Goal: Information Seeking & Learning: Ask a question

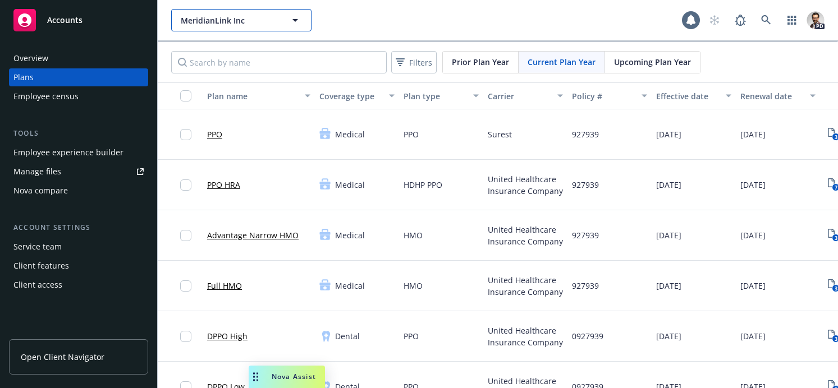
click at [232, 21] on span "MeridianLink Inc" at bounding box center [229, 21] width 97 height 12
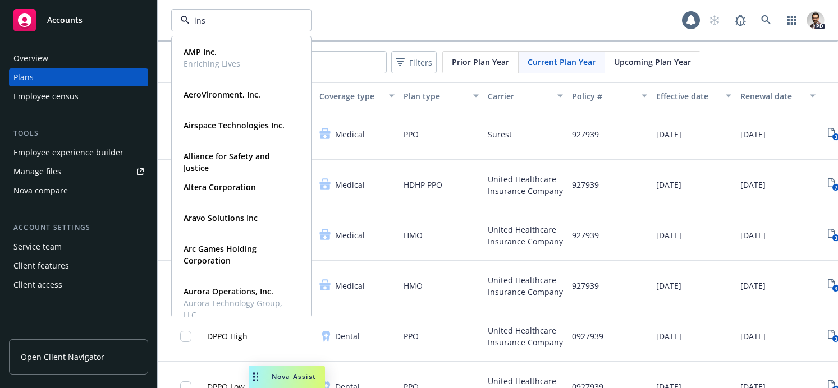
type input "inst"
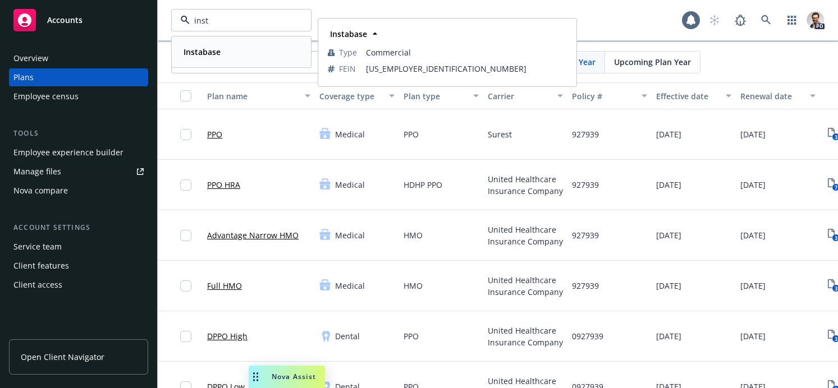
click at [233, 60] on div "Instabase Type Commercial FEIN [US_EMPLOYER_IDENTIFICATION_NUMBER]" at bounding box center [241, 52] width 138 height 30
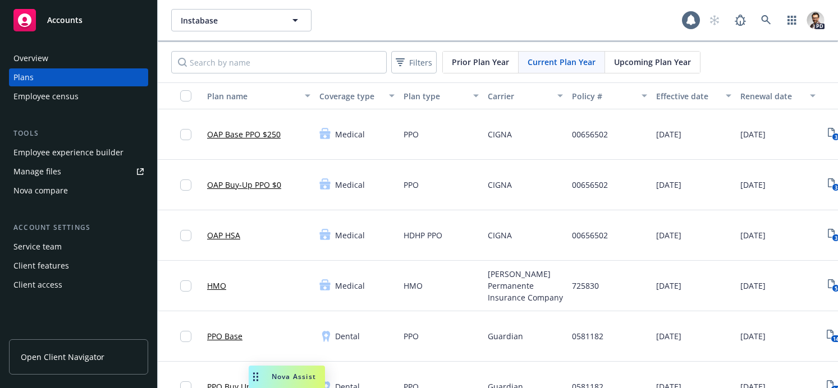
click at [231, 235] on link "OAP HSA" at bounding box center [223, 235] width 33 height 12
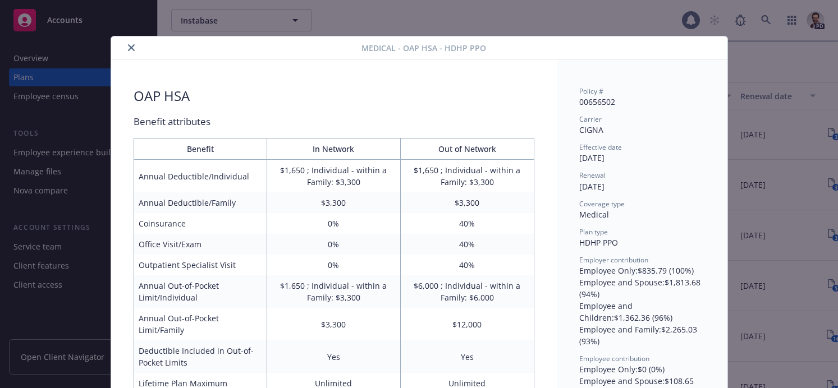
scroll to position [34, 0]
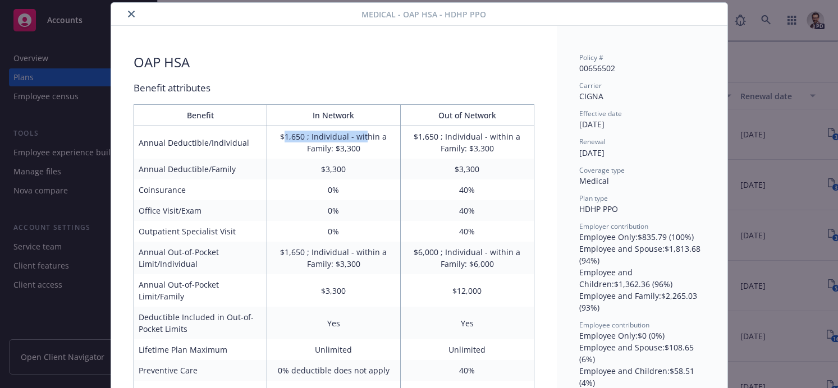
drag, startPoint x: 303, startPoint y: 136, endPoint x: 368, endPoint y: 137, distance: 65.1
click at [368, 137] on td "$1,650 ; Individual - within a Family: $3,300" at bounding box center [334, 142] width 134 height 33
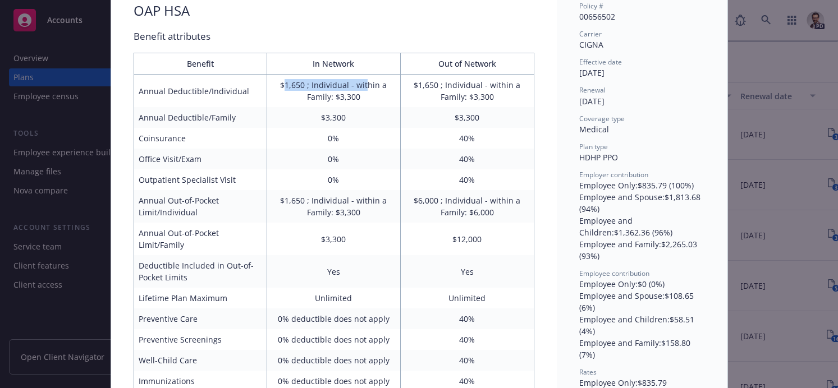
scroll to position [90, 0]
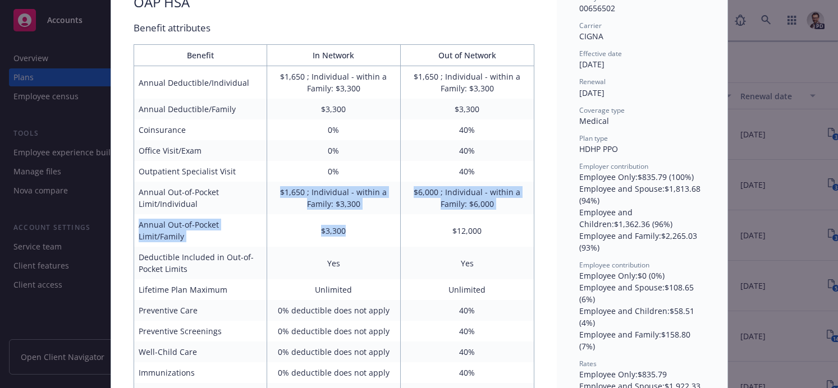
drag, startPoint x: 303, startPoint y: 196, endPoint x: 370, endPoint y: 229, distance: 74.3
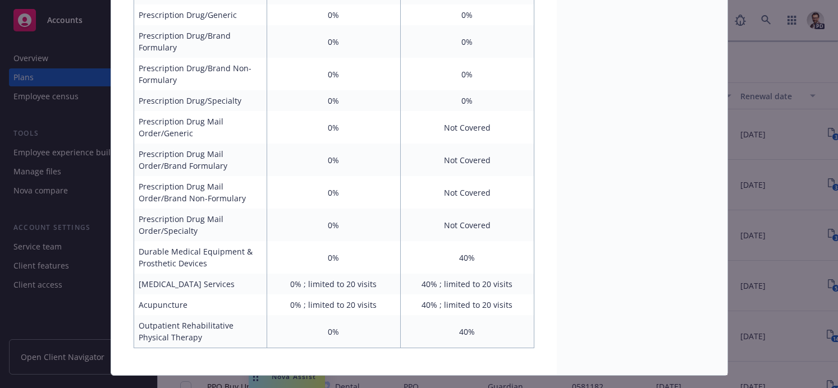
scroll to position [730, 0]
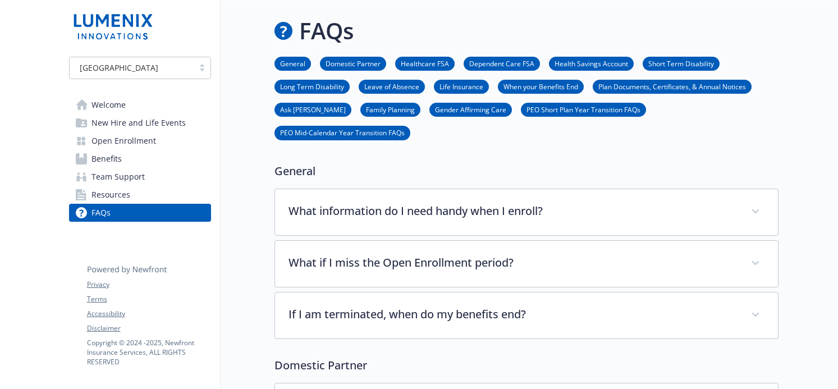
scroll to position [253, 0]
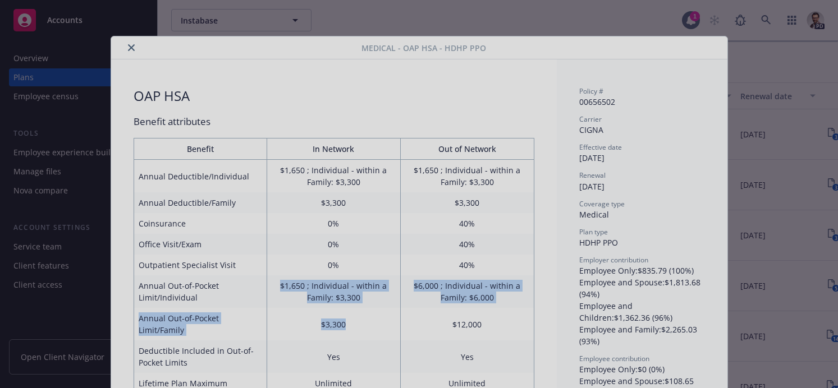
scroll to position [730, 0]
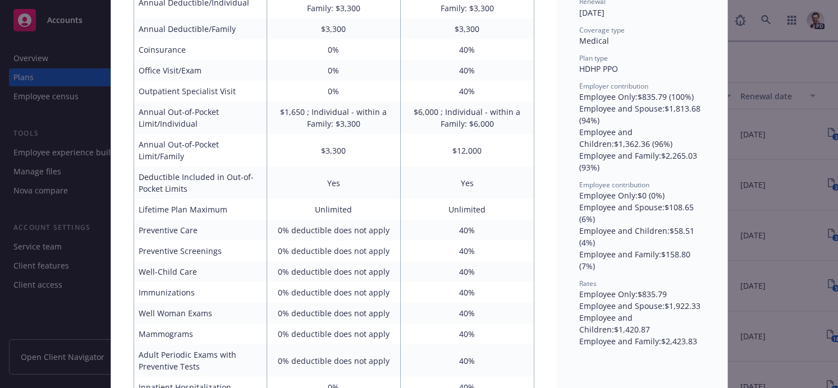
scroll to position [0, 0]
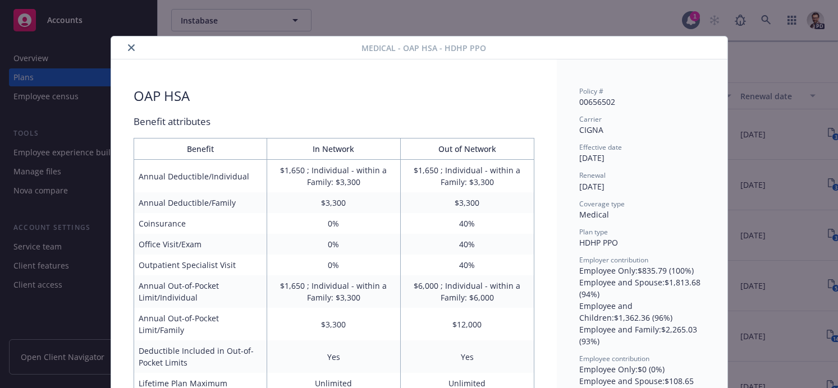
click at [131, 47] on icon "close" at bounding box center [131, 47] width 7 height 7
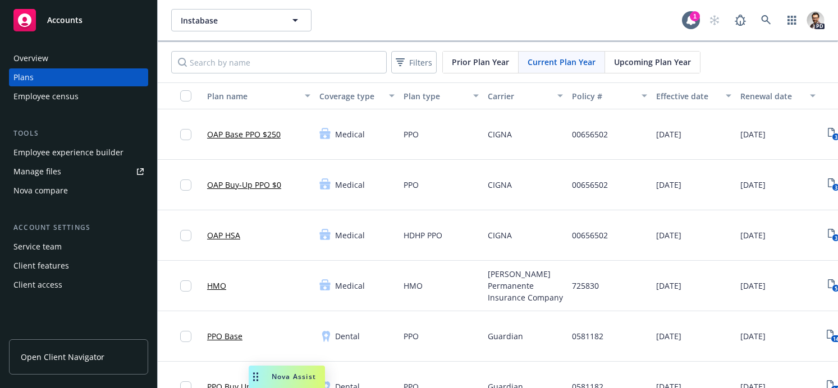
scroll to position [11, 0]
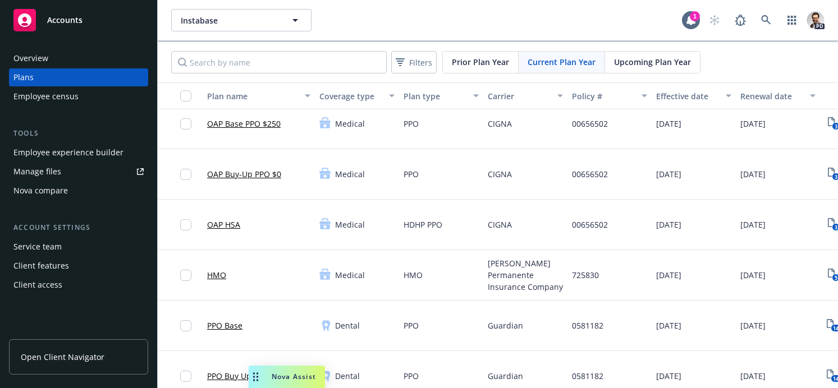
click at [291, 376] on span "Nova Assist" at bounding box center [294, 377] width 44 height 10
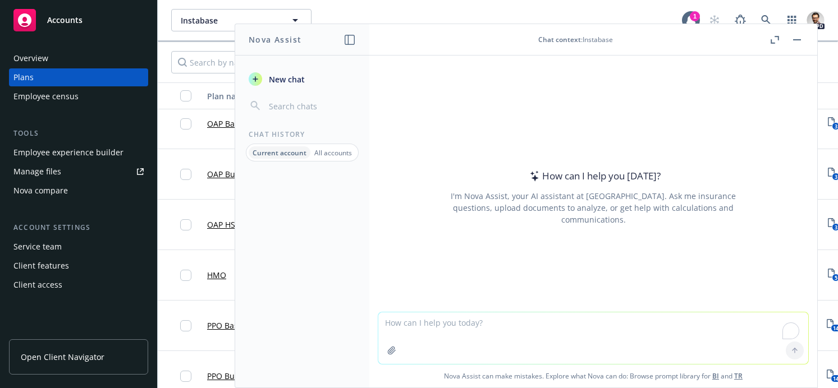
click at [476, 333] on textarea "To enrich screen reader interactions, please activate Accessibility in Grammarl…" at bounding box center [593, 339] width 430 height 52
type textarea "What medical plans are offered by this client?"
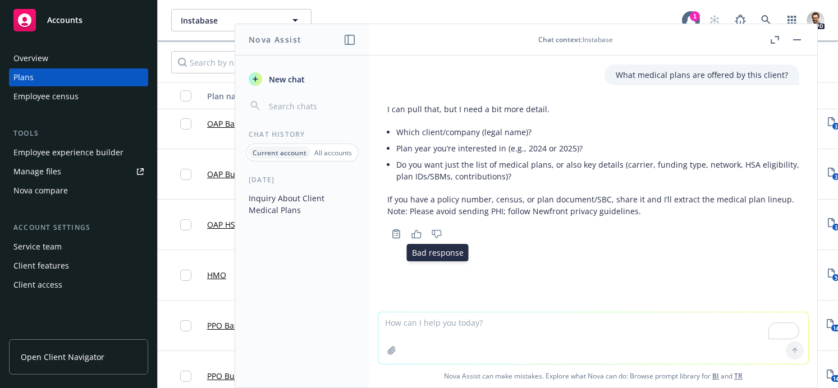
click at [440, 232] on icon "Thumbs down" at bounding box center [436, 234] width 10 height 8
click at [460, 327] on textarea "To enrich screen reader interactions, please activate Accessibility in Grammarl…" at bounding box center [593, 339] width 430 height 52
type textarea "Instabase"
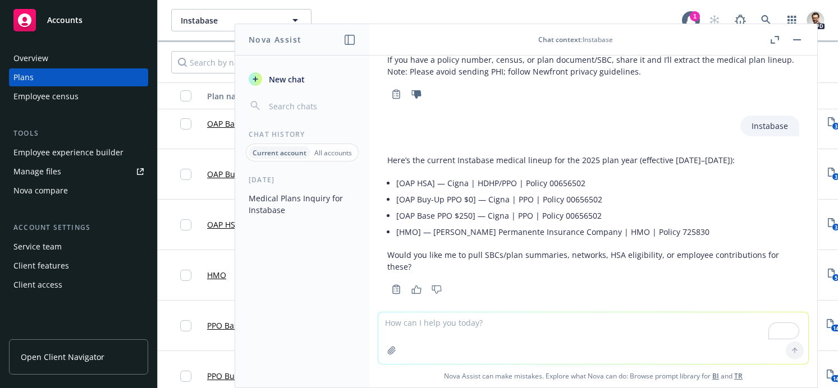
scroll to position [140, 0]
click at [339, 150] on p "All accounts" at bounding box center [333, 153] width 38 height 10
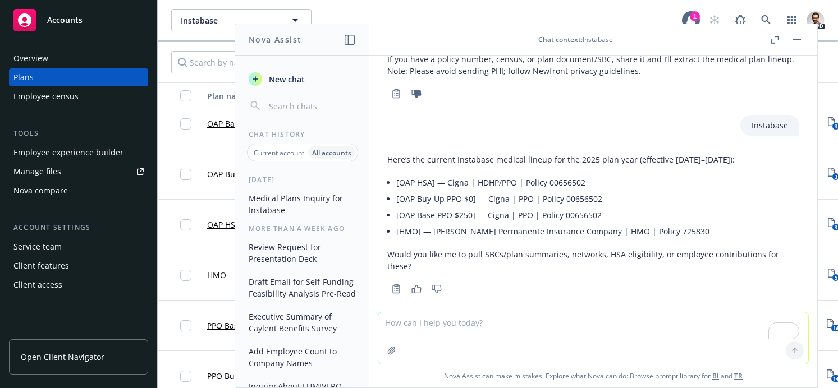
click at [438, 326] on textarea "To enrich screen reader interactions, please activate Accessibility in Grammarl…" at bounding box center [593, 339] width 430 height 52
type textarea "What clients offer a Carrot Fmaily forming plan"
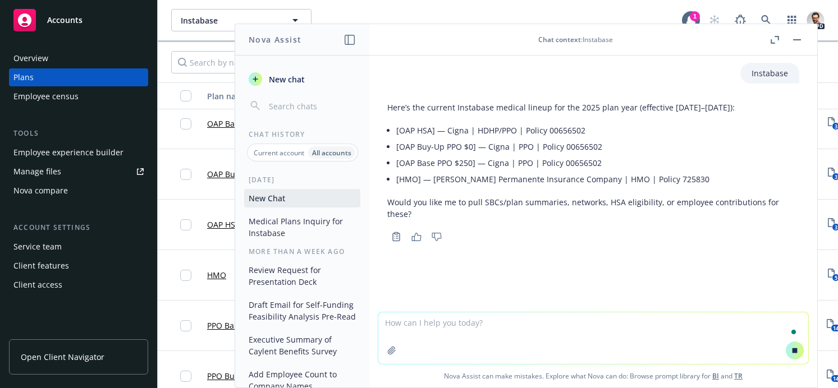
scroll to position [166, 0]
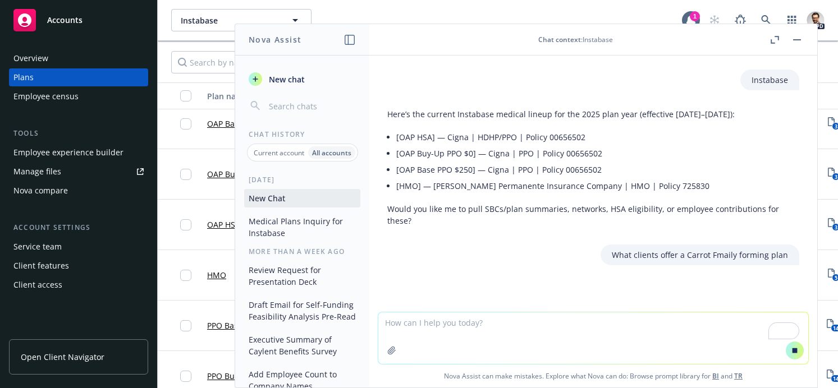
drag, startPoint x: 779, startPoint y: 242, endPoint x: 792, endPoint y: 244, distance: 13.0
click at [780, 249] on p "What clients offer a Carrot Fmaily forming plan" at bounding box center [700, 255] width 176 height 12
click at [793, 245] on div "What clients offer a Carrot Fmaily forming plan" at bounding box center [699, 255] width 199 height 21
click at [501, 329] on textarea "To enrich screen reader interactions, please activate Accessibility in Grammarl…" at bounding box center [593, 339] width 430 height 52
click at [772, 249] on p "What clients offer a Carrot Fmaily forming plan" at bounding box center [700, 255] width 176 height 12
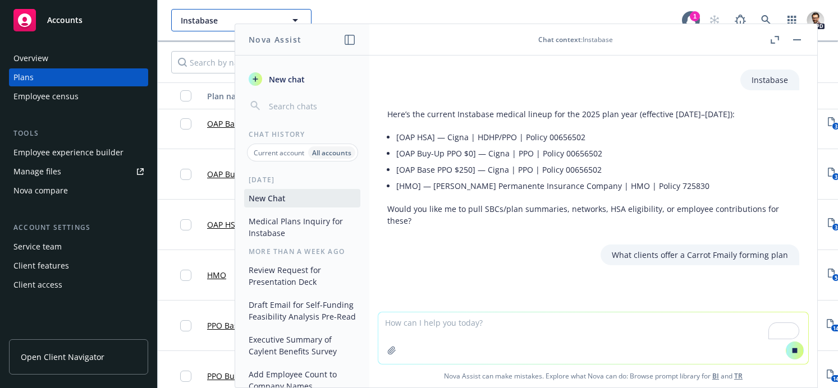
click at [202, 21] on span "Instabase" at bounding box center [229, 21] width 97 height 12
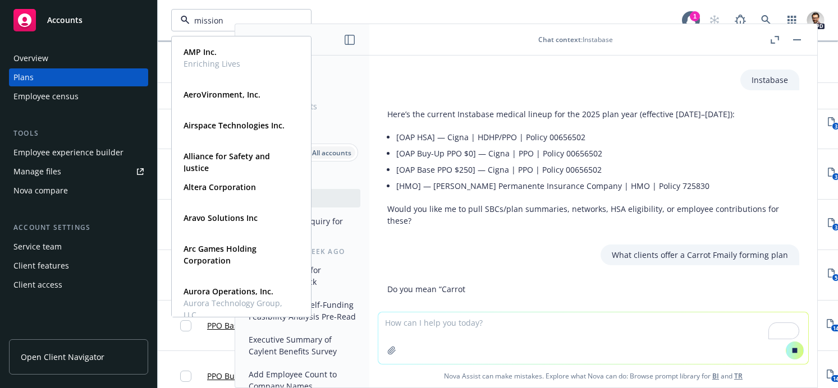
scroll to position [168, 0]
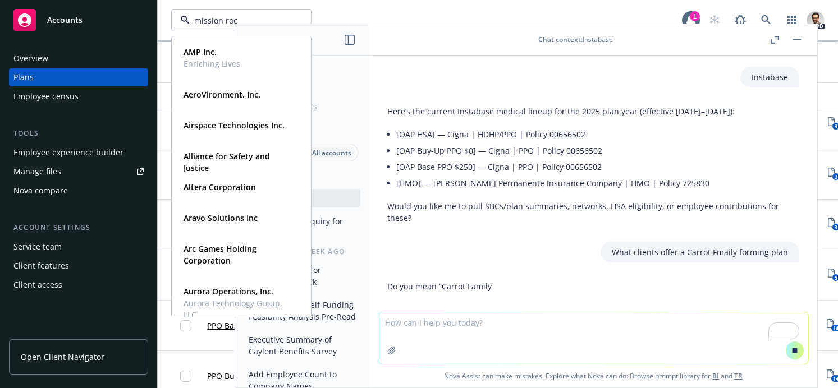
type input "mission rock"
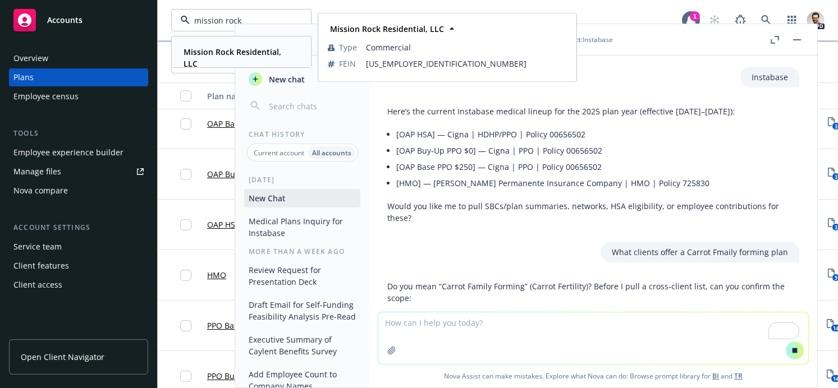
scroll to position [172, 0]
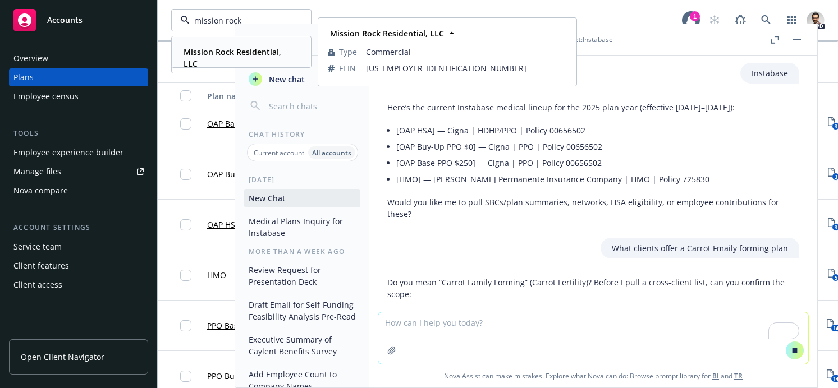
click at [220, 58] on div "Mission Rock Residential, LLC" at bounding box center [239, 58] width 120 height 28
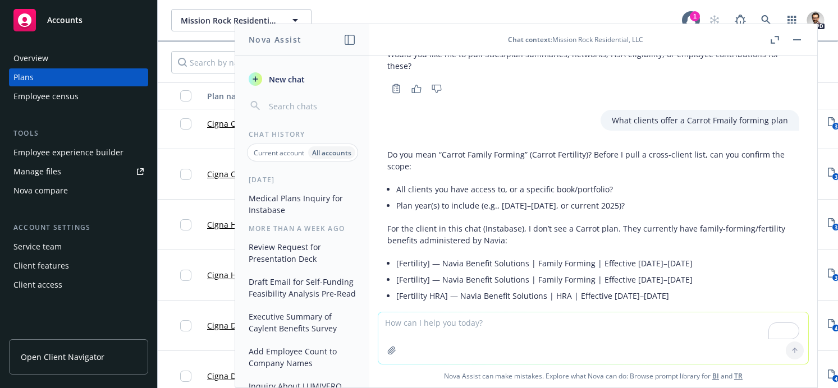
scroll to position [336, 0]
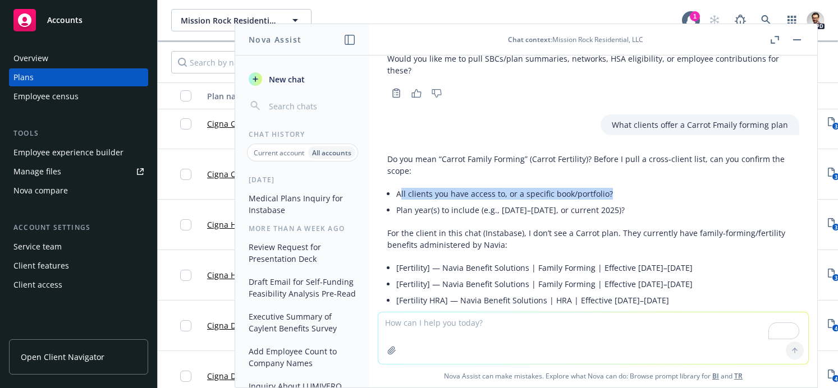
drag, startPoint x: 416, startPoint y: 168, endPoint x: 619, endPoint y: 170, distance: 203.7
click at [621, 186] on li "All clients you have access to, or a specific book/portfolio?" at bounding box center [597, 194] width 403 height 16
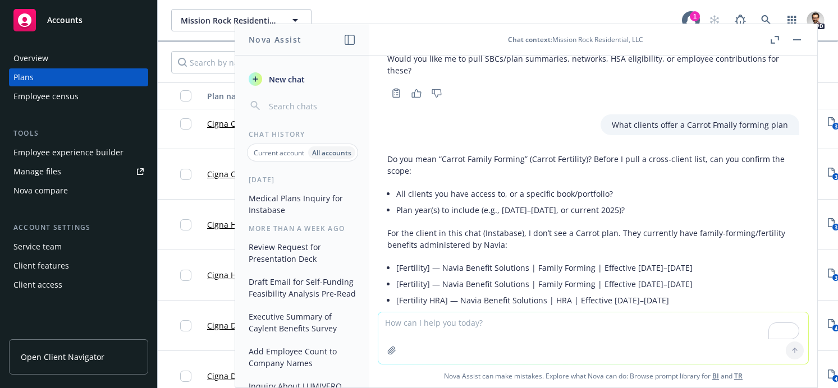
click at [619, 186] on li "All clients you have access to, or a specific book/portfolio?" at bounding box center [597, 194] width 403 height 16
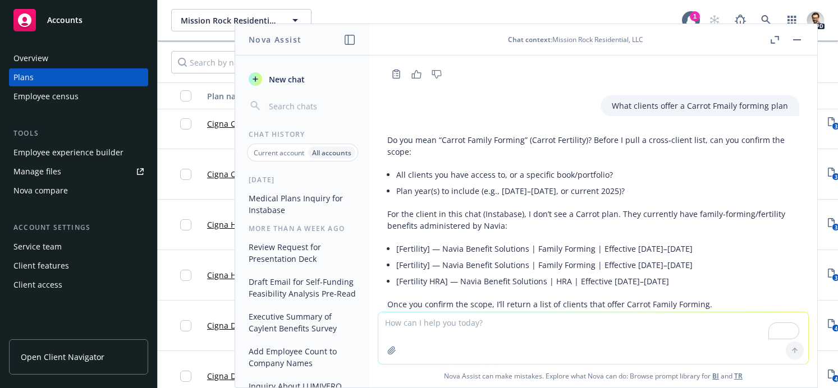
scroll to position [356, 0]
click at [434, 322] on textarea "To enrich screen reader interactions, please activate Accessibility in Grammarl…" at bounding box center [593, 339] width 430 height 52
type textarea "yes, Carrot Family Forming. I am asking for a list of all Clients under Total R…"
